Goal: Information Seeking & Learning: Learn about a topic

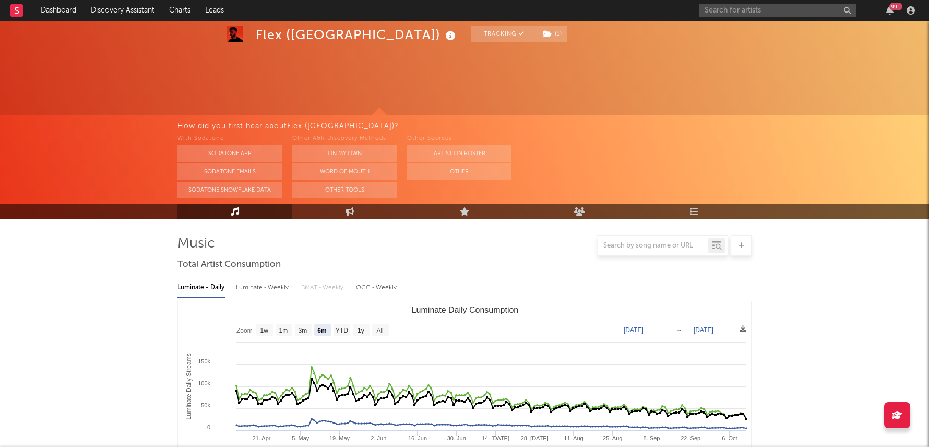
select select "6m"
select select "1w"
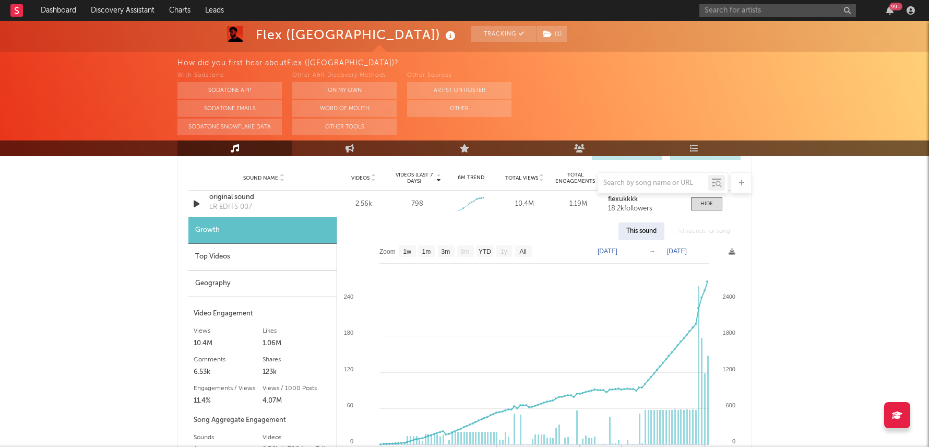
click at [758, 17] on div "99 +" at bounding box center [808, 10] width 219 height 21
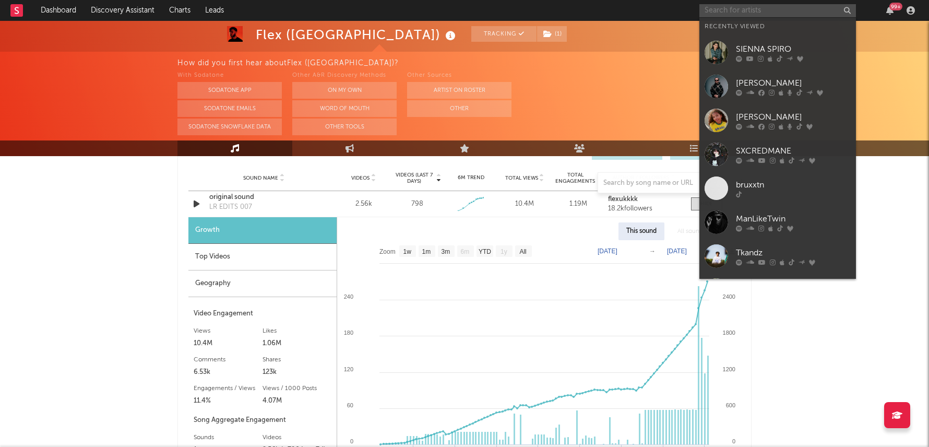
click at [759, 11] on input "text" at bounding box center [777, 10] width 157 height 13
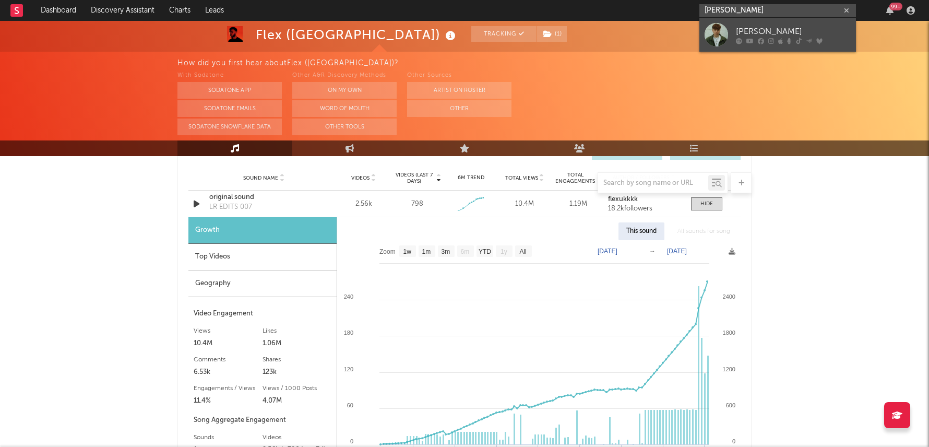
type input "[PERSON_NAME]"
click at [769, 38] on icon at bounding box center [771, 41] width 6 height 6
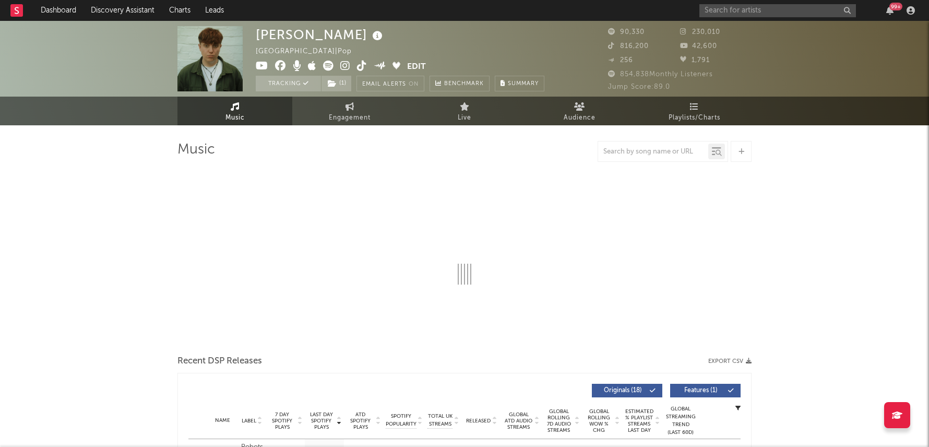
select select "6m"
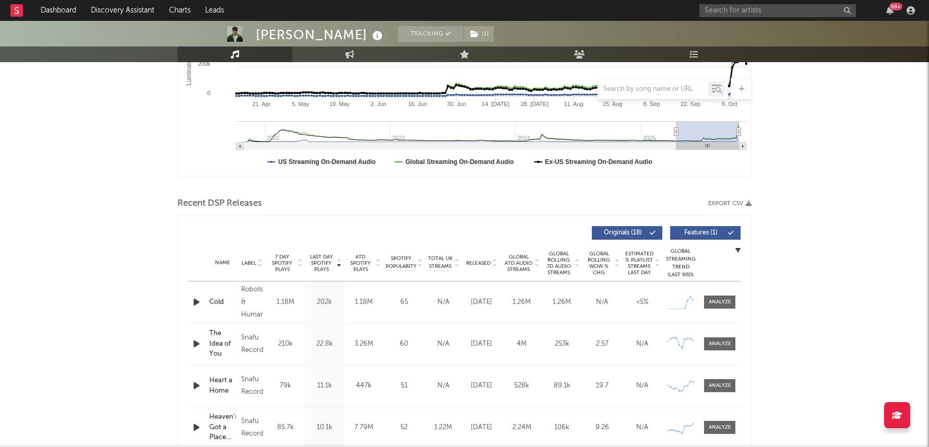
scroll to position [241, 0]
click at [721, 297] on div at bounding box center [720, 301] width 22 height 8
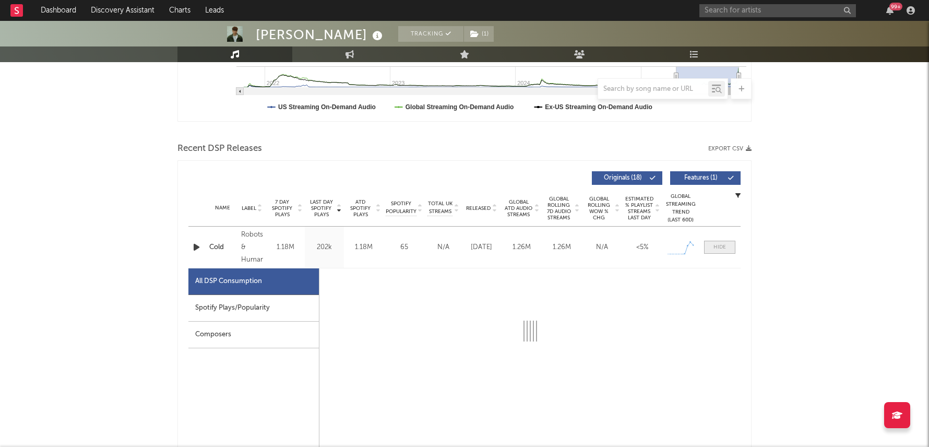
scroll to position [316, 0]
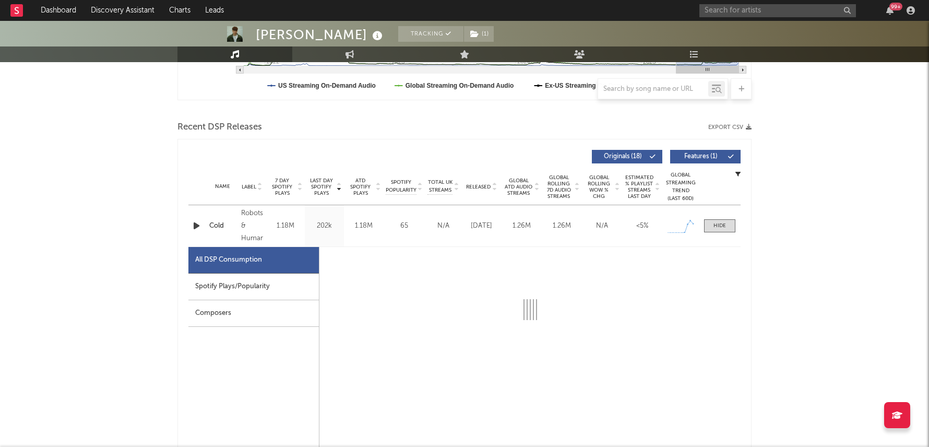
select select "1w"
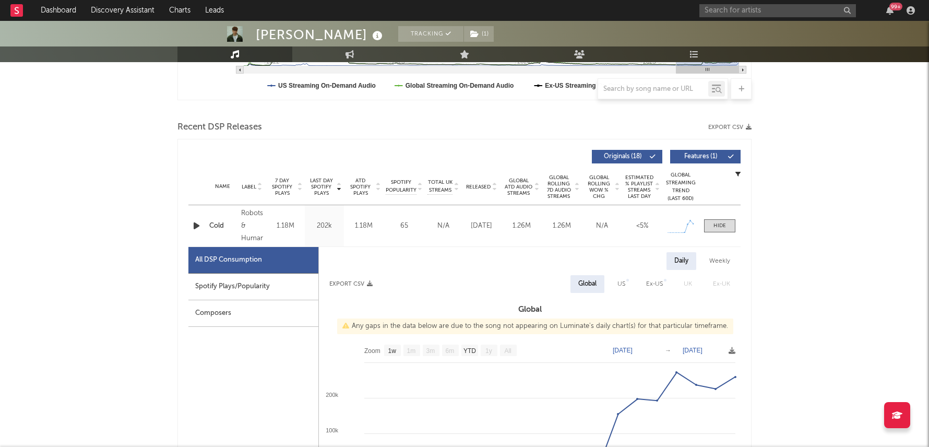
click at [291, 278] on div "Spotify Plays/Popularity" at bounding box center [253, 286] width 130 height 27
select select "1w"
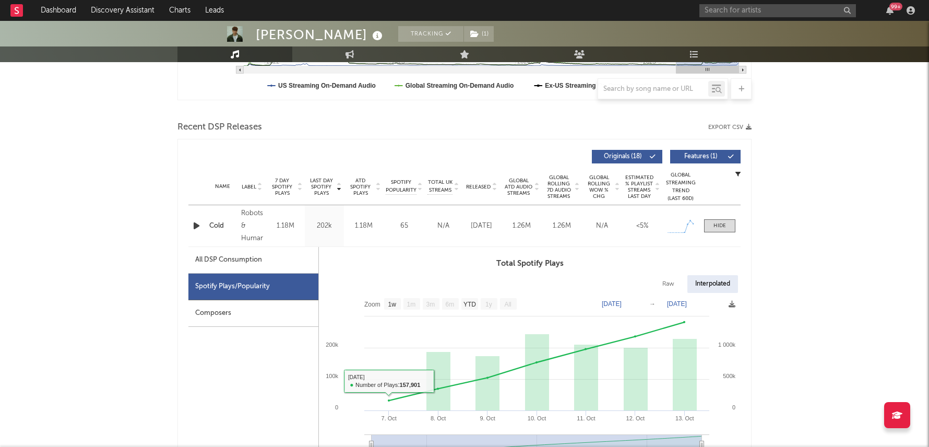
click at [284, 248] on div "All DSP Consumption" at bounding box center [253, 260] width 130 height 27
select select "1w"
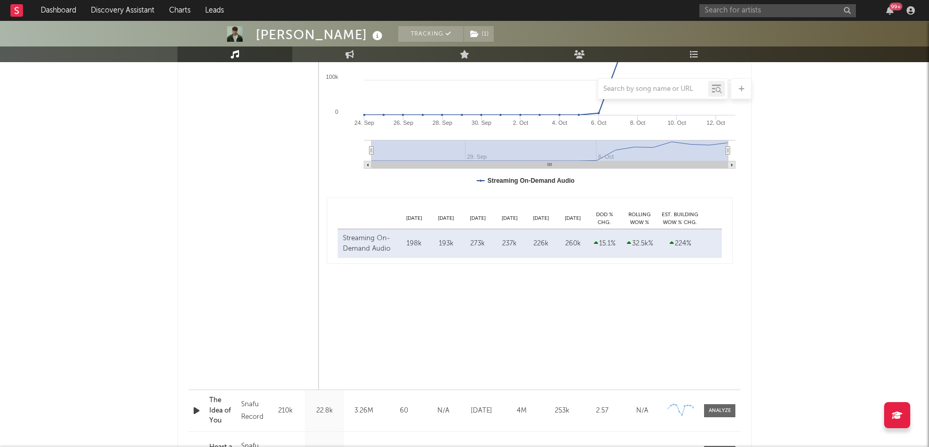
scroll to position [685, 0]
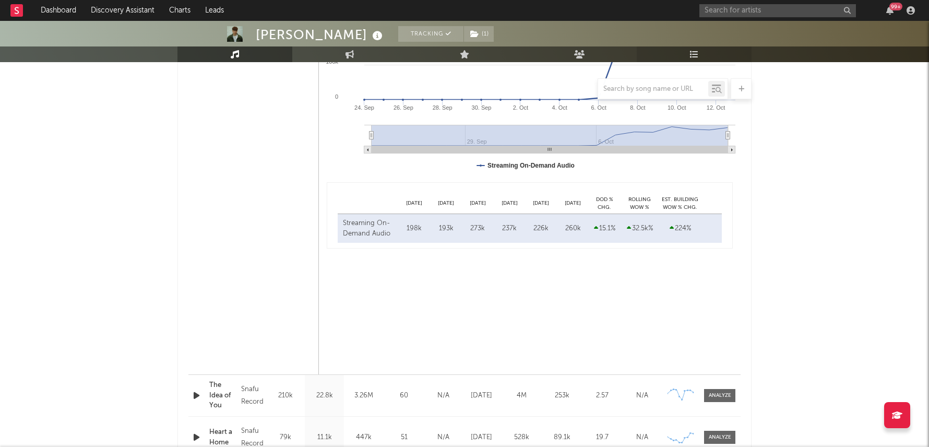
click at [697, 47] on link "Playlists/Charts" at bounding box center [694, 54] width 115 height 16
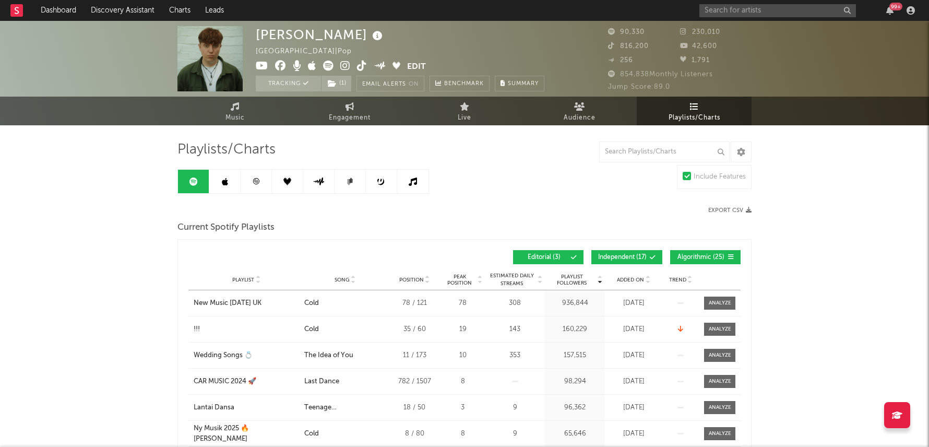
click at [266, 179] on link at bounding box center [256, 181] width 31 height 23
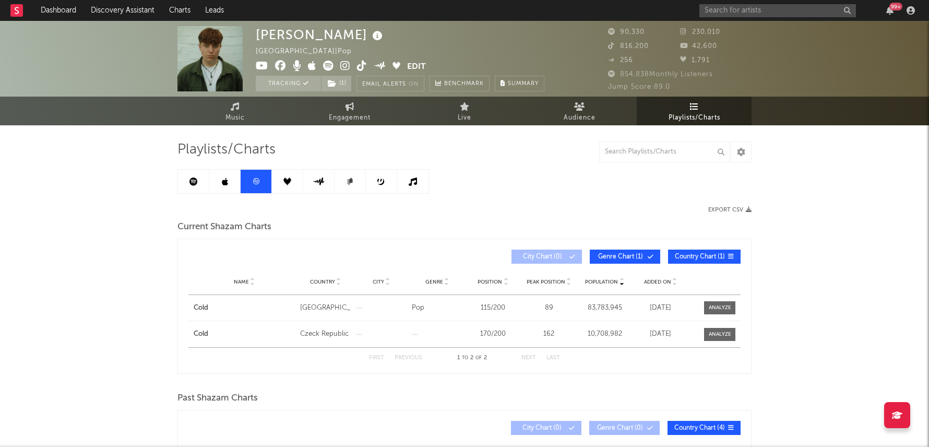
click at [201, 173] on link at bounding box center [193, 181] width 31 height 23
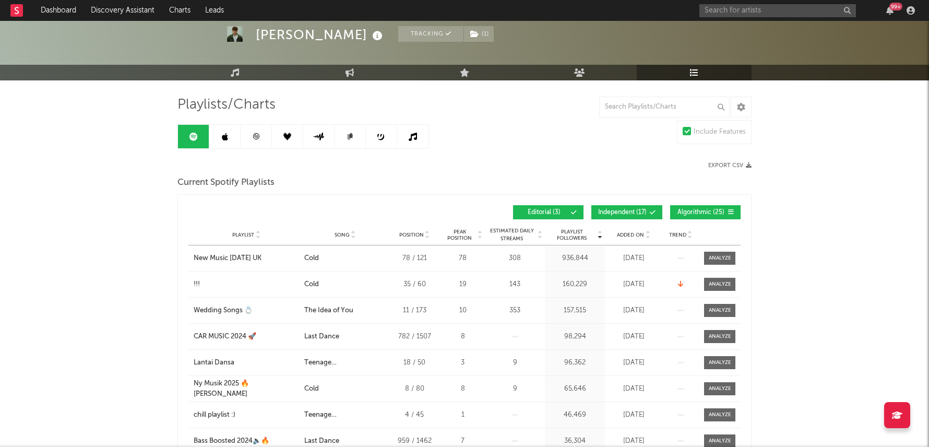
scroll to position [46, 0]
